Goal: Task Accomplishment & Management: Use online tool/utility

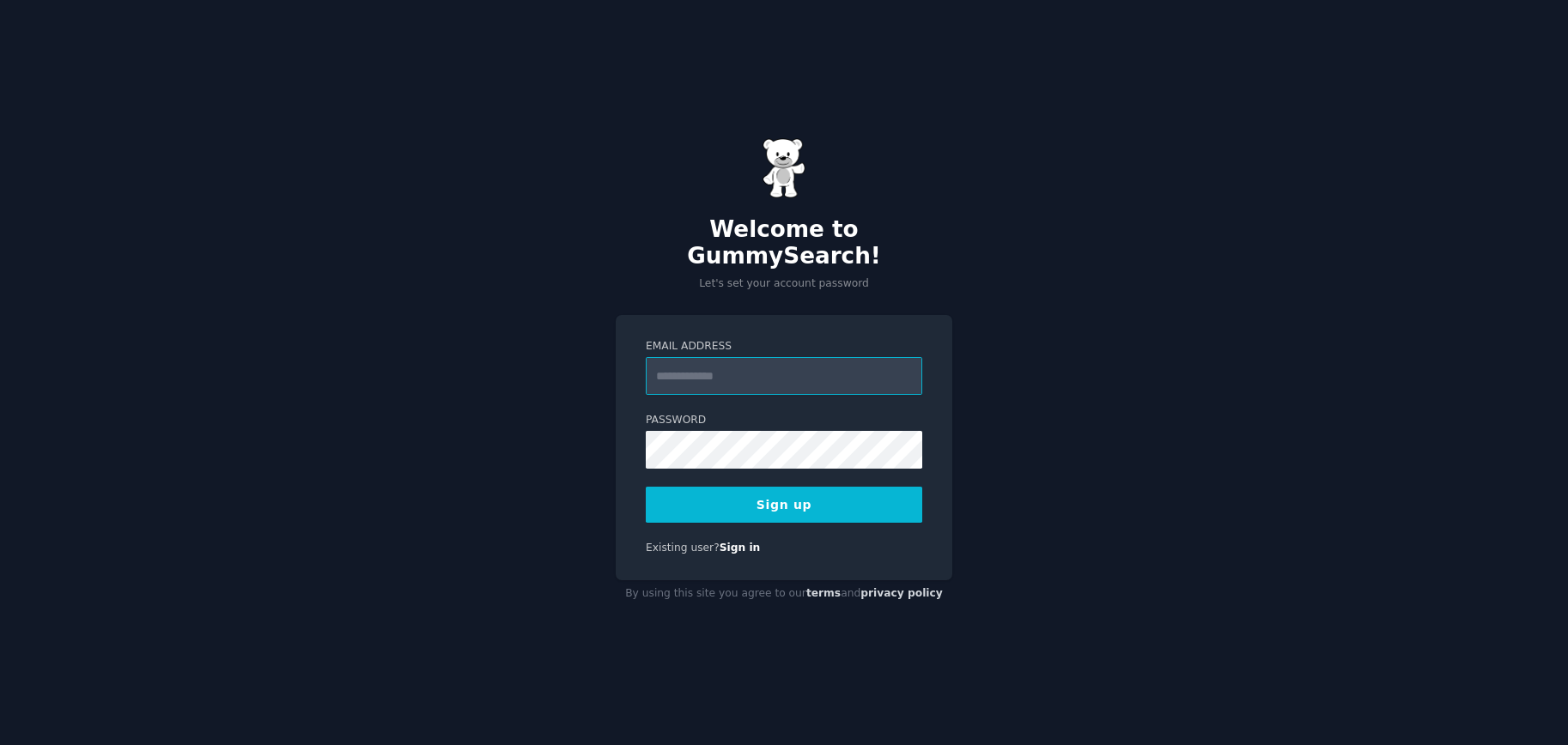
click at [722, 357] on input "Email Address" at bounding box center [783, 375] width 277 height 38
type input "**********"
drag, startPoint x: 770, startPoint y: 499, endPoint x: 794, endPoint y: 404, distance: 98.0
click at [770, 499] on button "Sign up" at bounding box center [783, 504] width 277 height 36
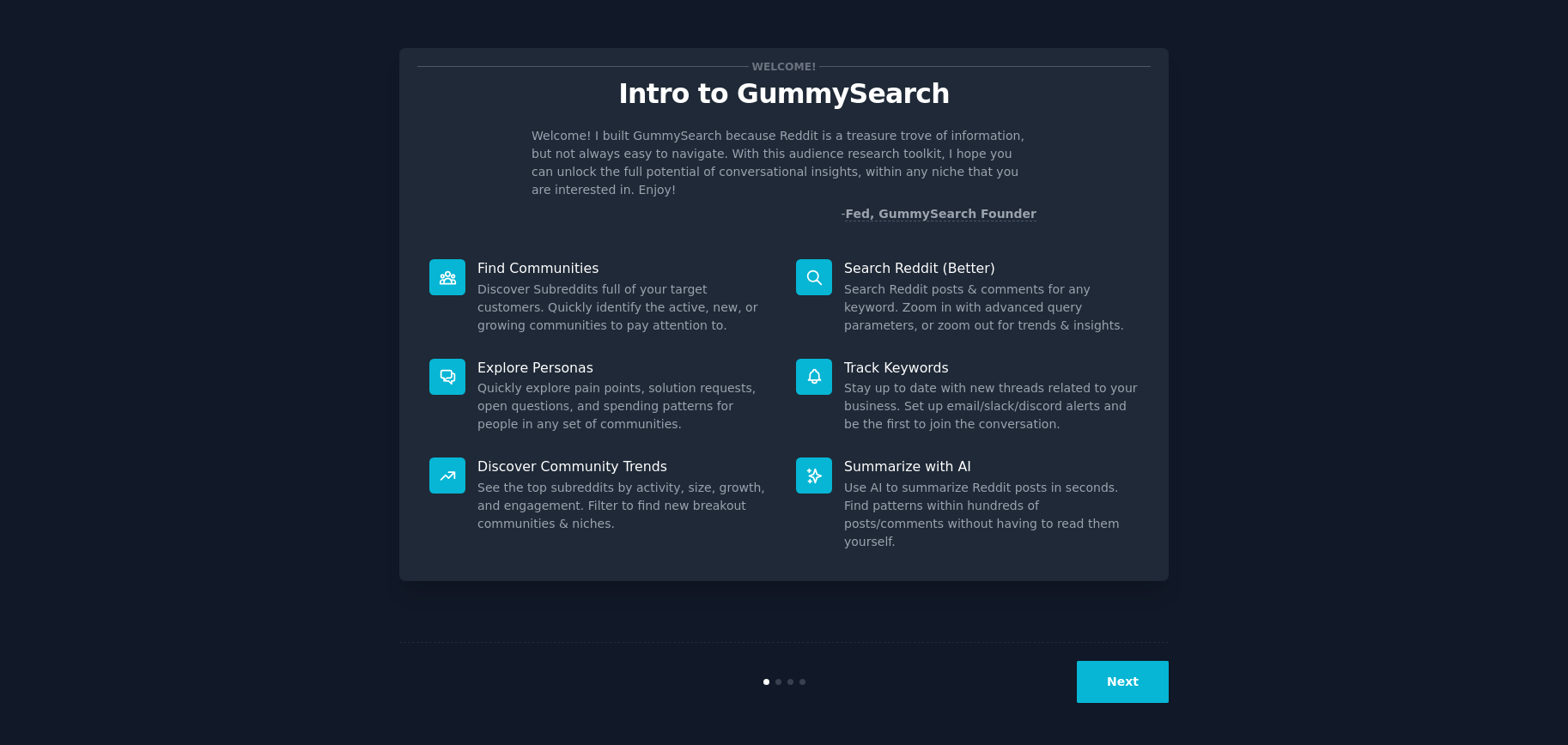
click at [1115, 681] on button "Next" at bounding box center [1122, 681] width 92 height 42
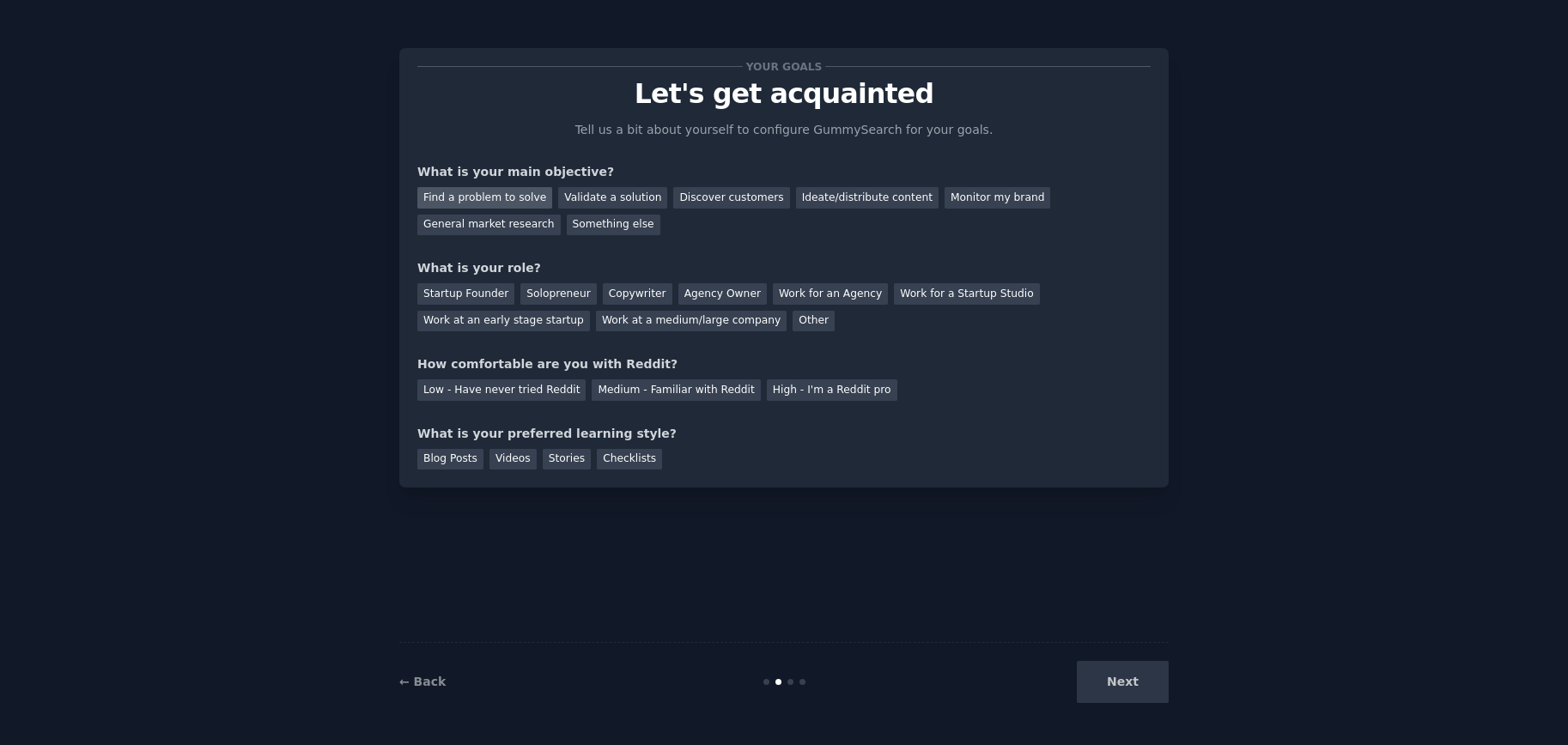
click at [508, 193] on div "Find a problem to solve" at bounding box center [485, 197] width 135 height 22
click at [724, 200] on div "Discover customers" at bounding box center [730, 197] width 116 height 22
click at [702, 292] on div "Agency Owner" at bounding box center [722, 294] width 88 height 22
click at [547, 393] on div "Low - Have never tried Reddit" at bounding box center [501, 390] width 168 height 22
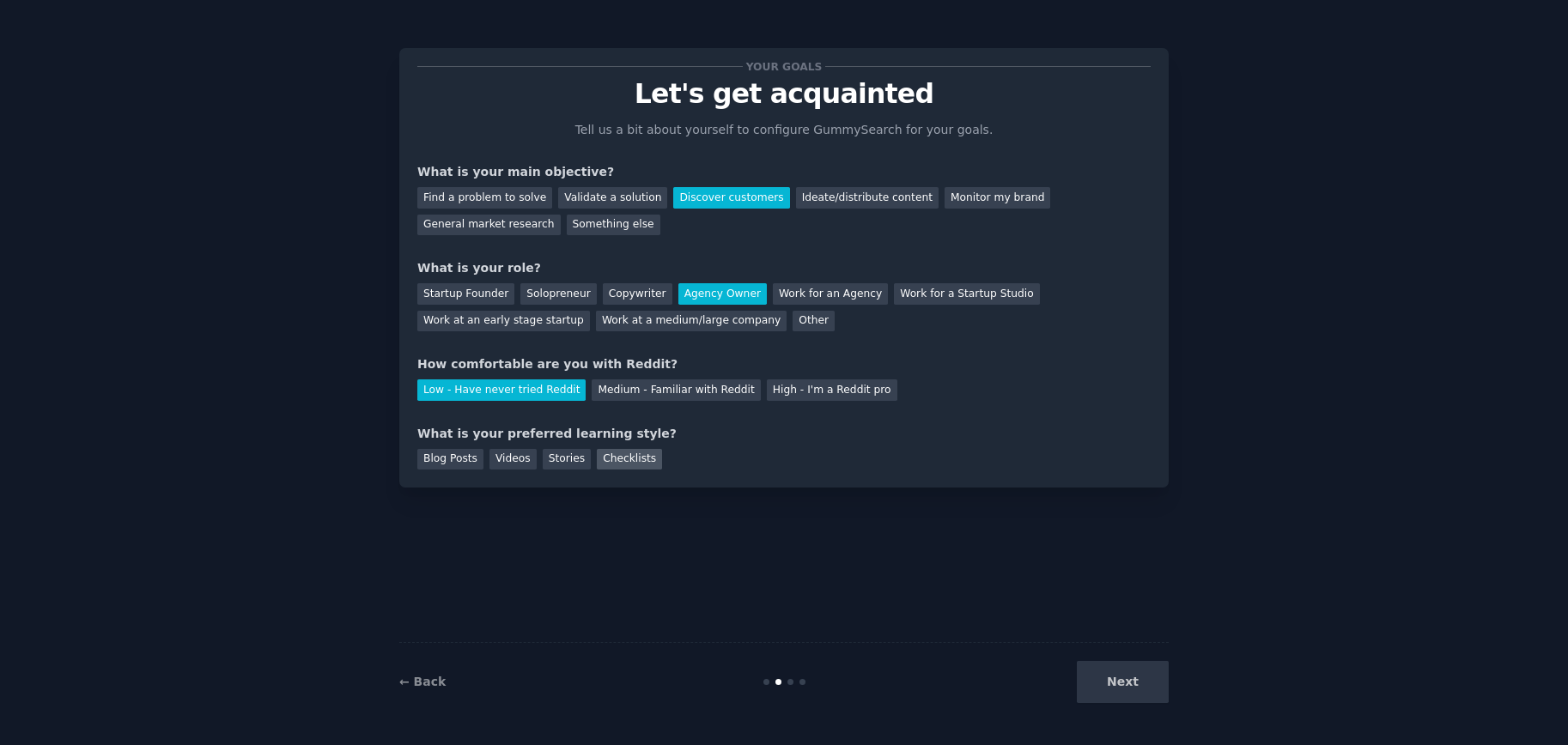
click at [628, 460] on div "Checklists" at bounding box center [629, 460] width 65 height 22
click at [515, 461] on div "Videos" at bounding box center [513, 460] width 47 height 22
click at [1123, 684] on button "Next" at bounding box center [1122, 681] width 92 height 42
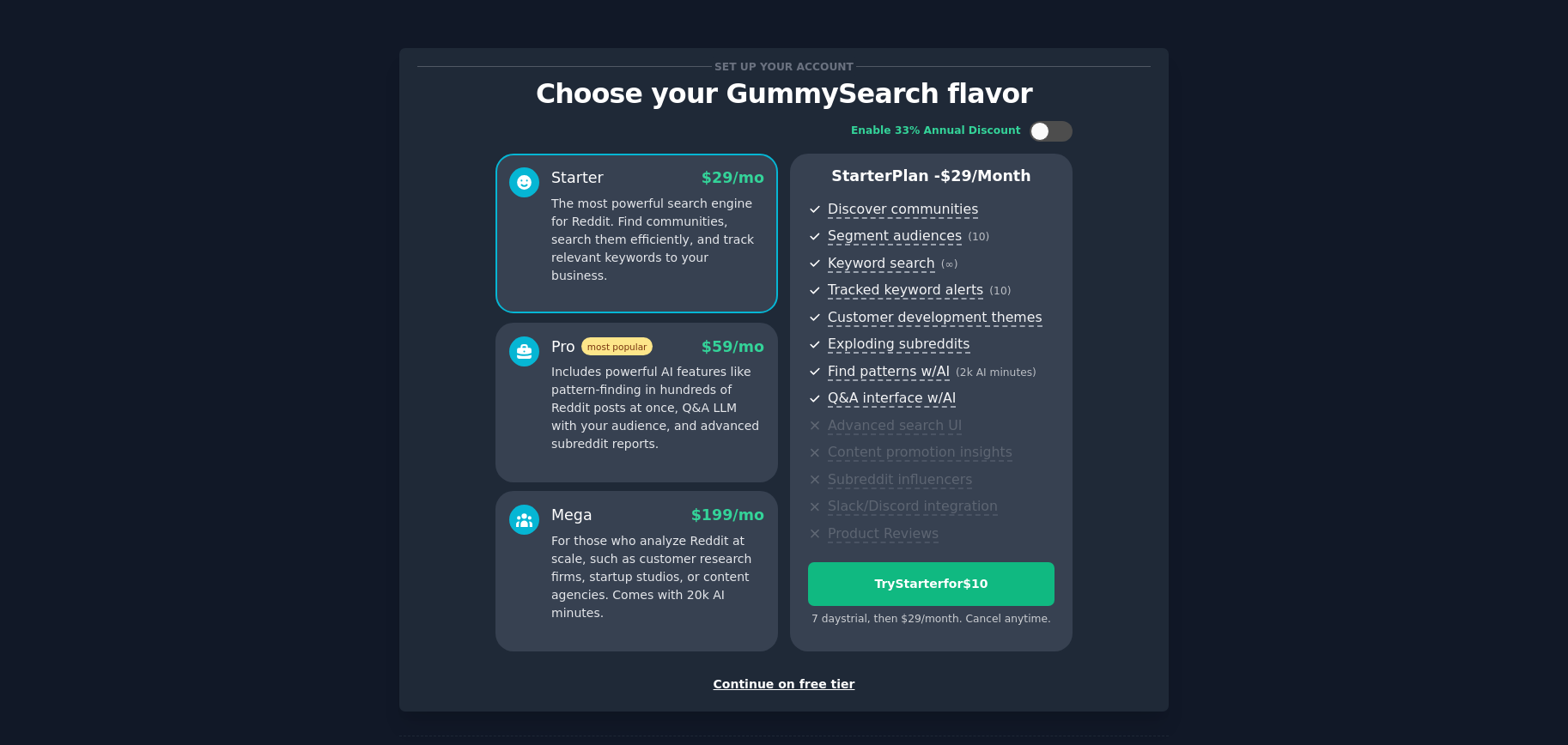
click at [809, 687] on div "Continue on free tier" at bounding box center [784, 684] width 733 height 18
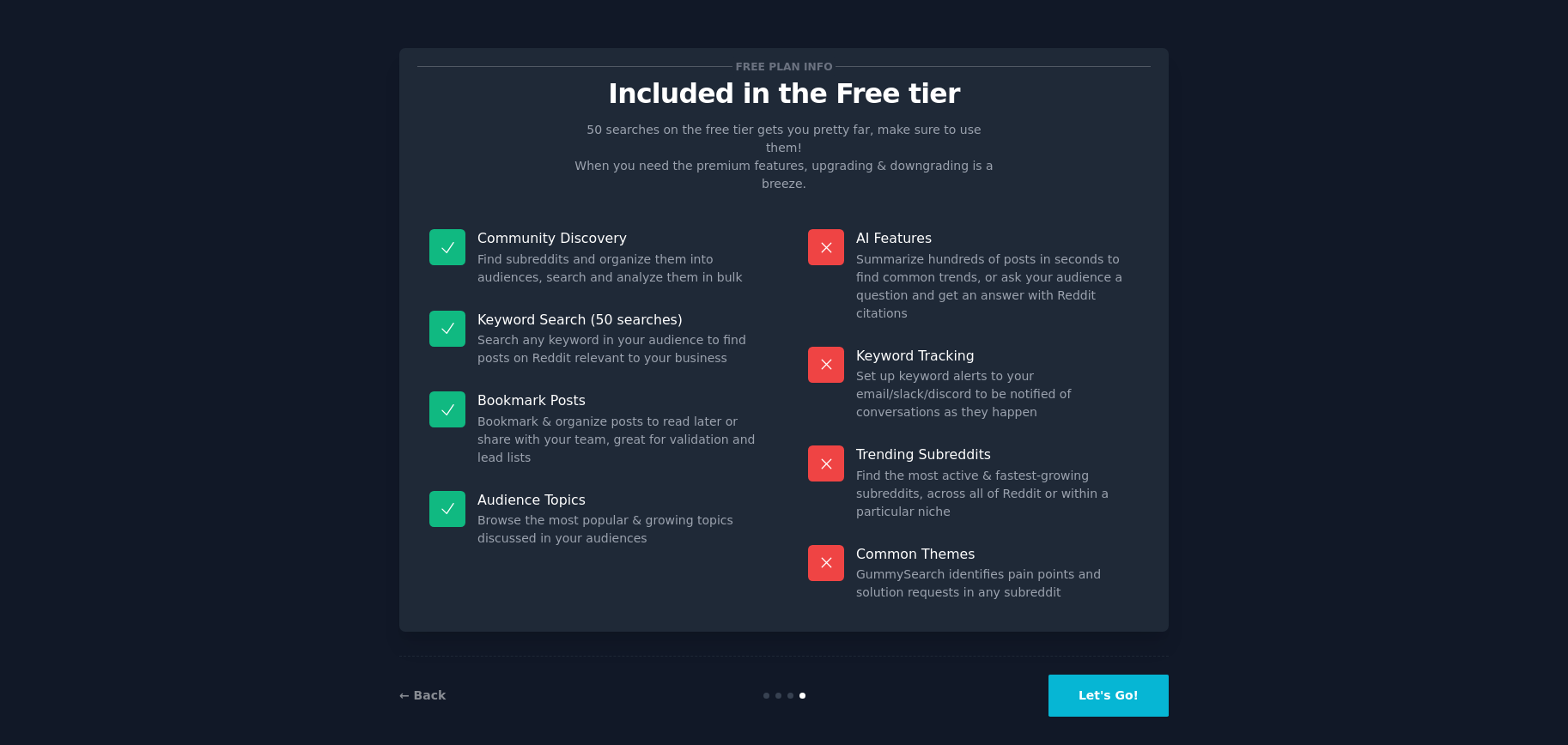
click at [1122, 694] on button "Let's Go!" at bounding box center [1108, 695] width 120 height 42
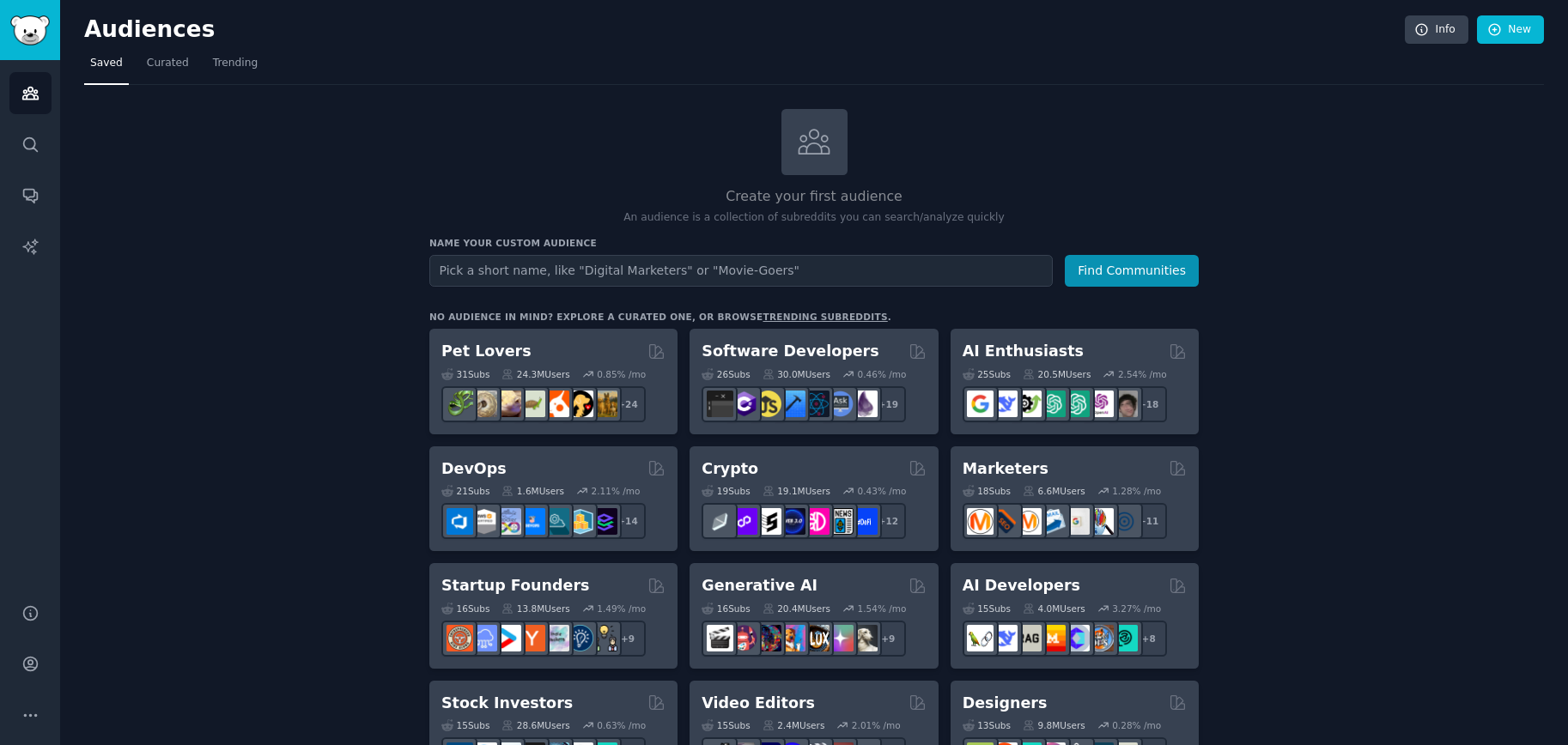
click at [567, 272] on input "text" at bounding box center [741, 271] width 624 height 31
type input "smoothies"
click at [1123, 273] on button "Find Communities" at bounding box center [1131, 271] width 134 height 31
